Goal: Information Seeking & Learning: Learn about a topic

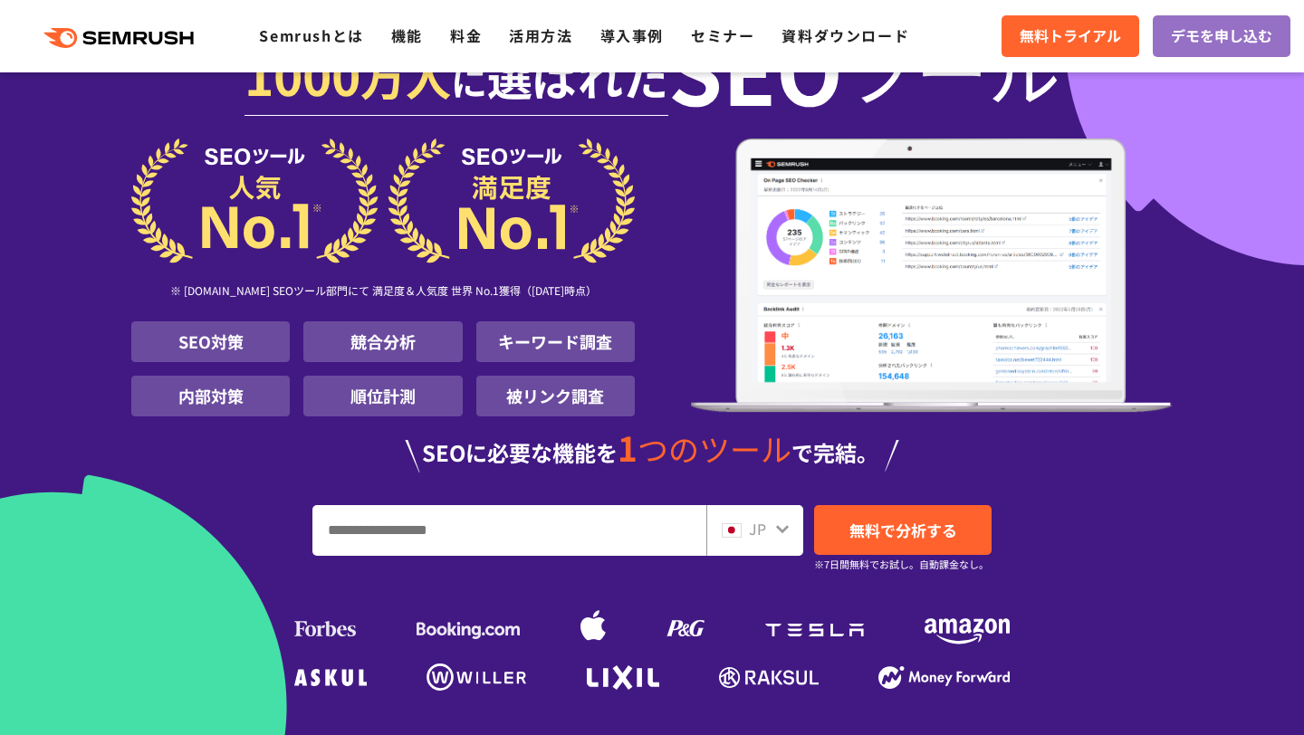
click at [427, 537] on input "URL、キーワードを入力してください" at bounding box center [509, 530] width 392 height 49
type input "******"
click at [906, 519] on span "無料で分析する" at bounding box center [903, 530] width 108 height 23
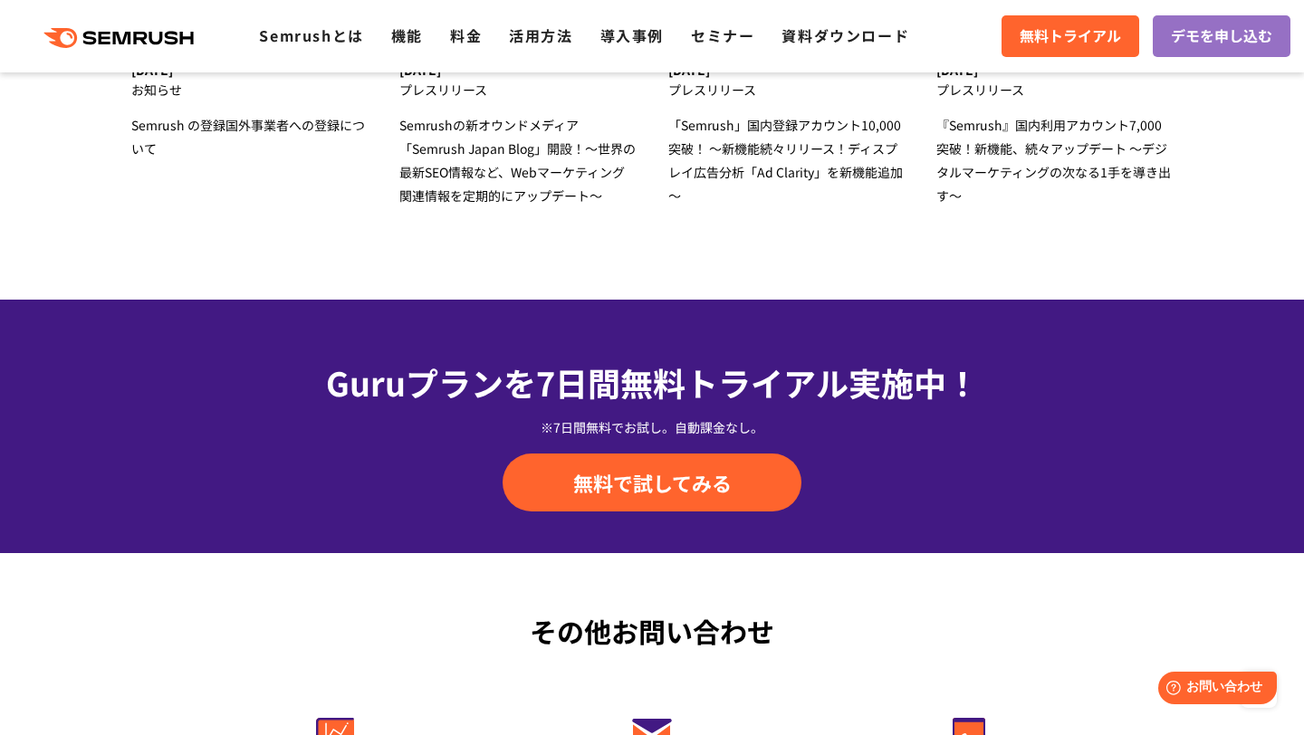
scroll to position [6158, 0]
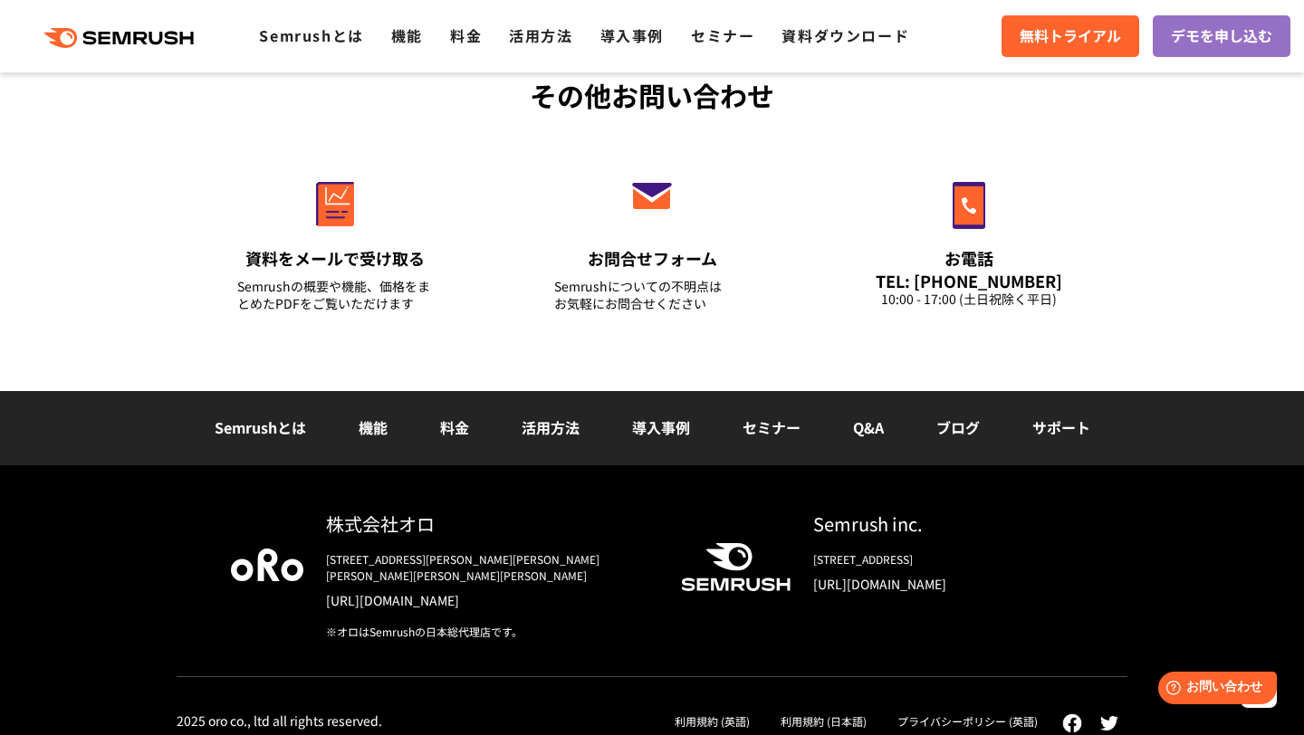
click at [872, 443] on div "Semrushとは 機能 料金 活用方法 導入事例 セミナー Q&A ブログ サポート" at bounding box center [652, 428] width 1304 height 74
click at [872, 429] on link "Q&A" at bounding box center [868, 428] width 31 height 22
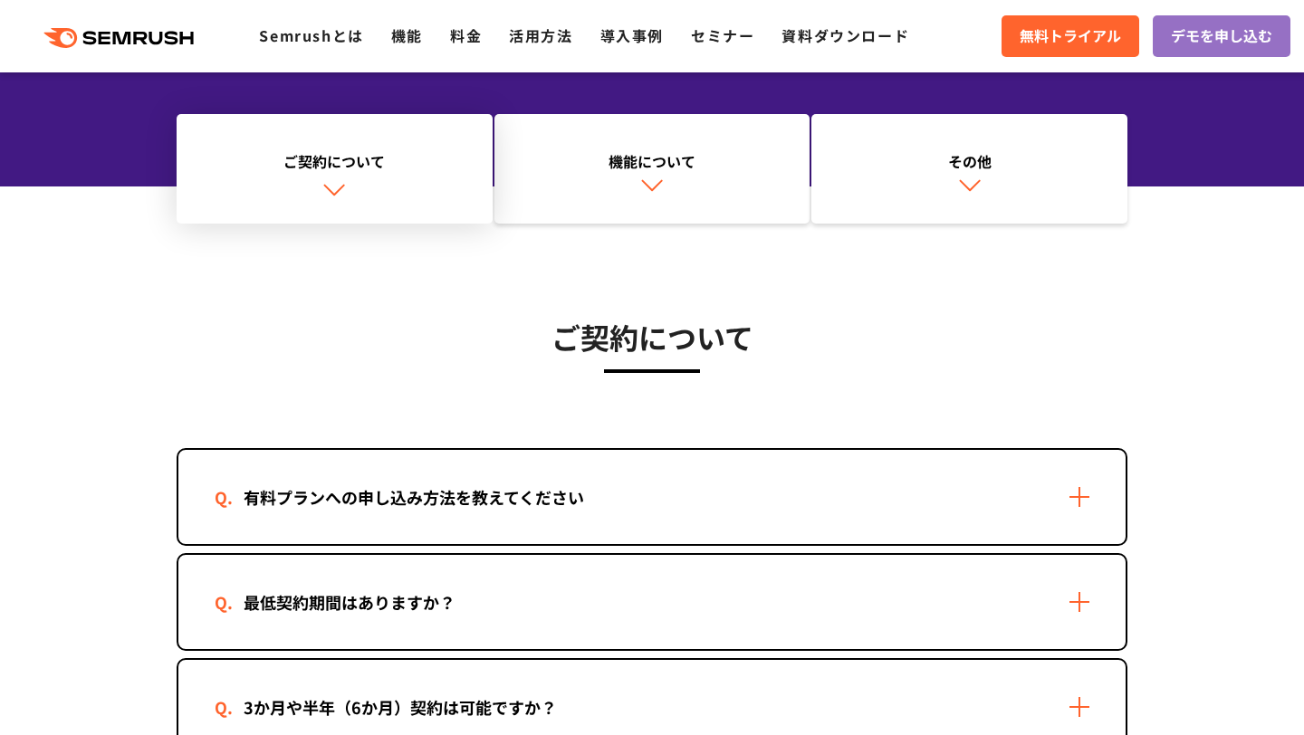
scroll to position [236, 0]
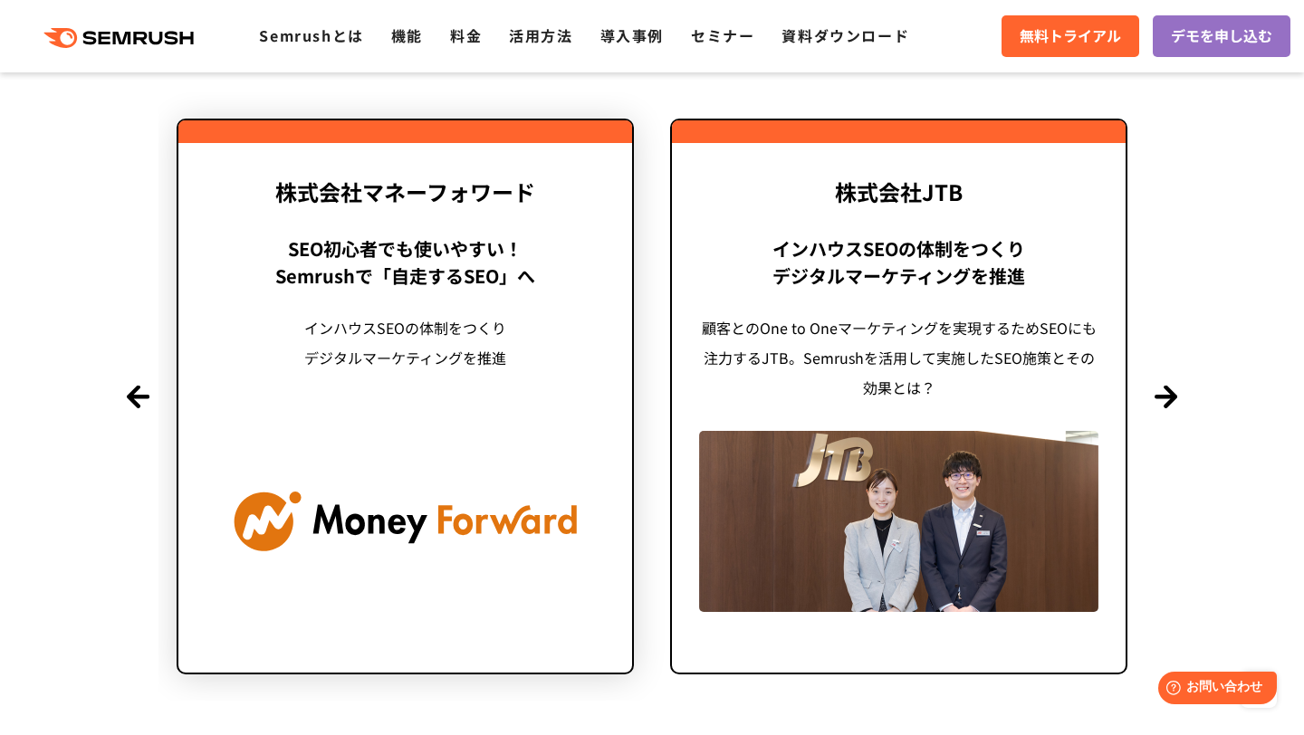
scroll to position [4149, 0]
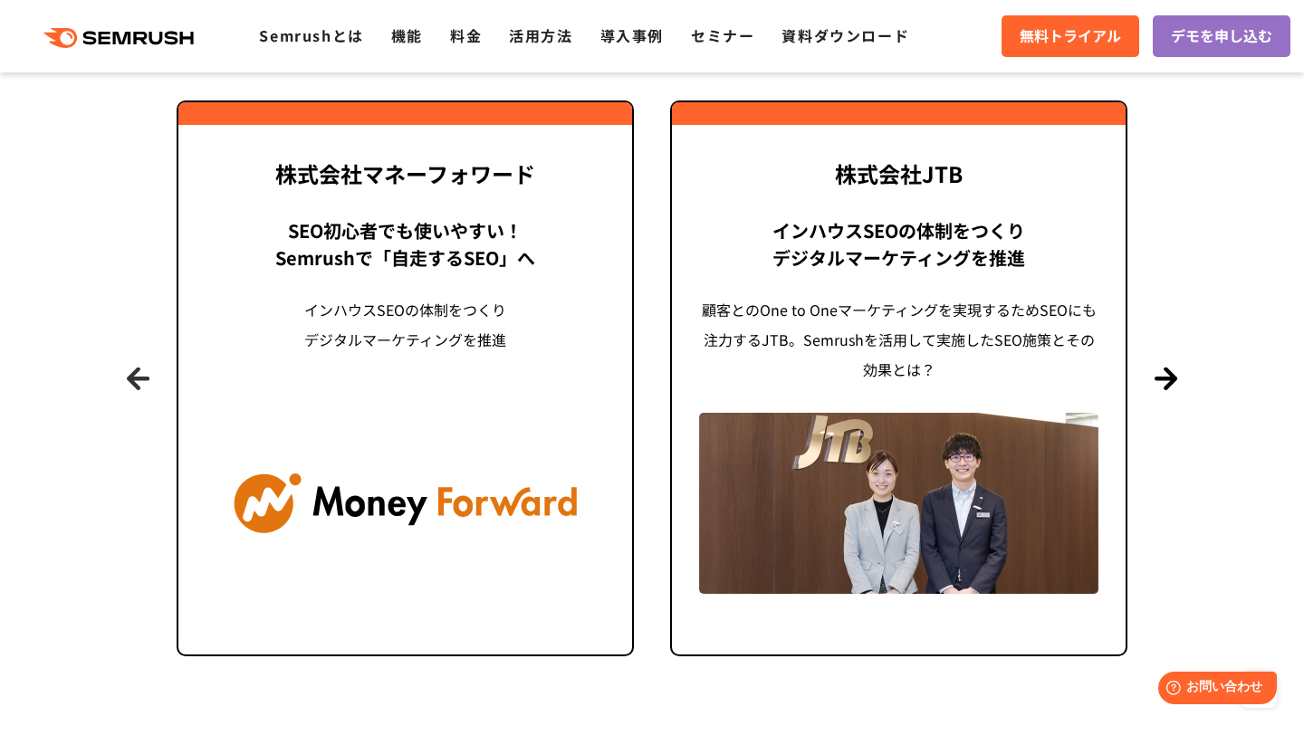
click at [136, 373] on button "Previous" at bounding box center [138, 379] width 23 height 23
